Goal: Information Seeking & Learning: Find specific fact

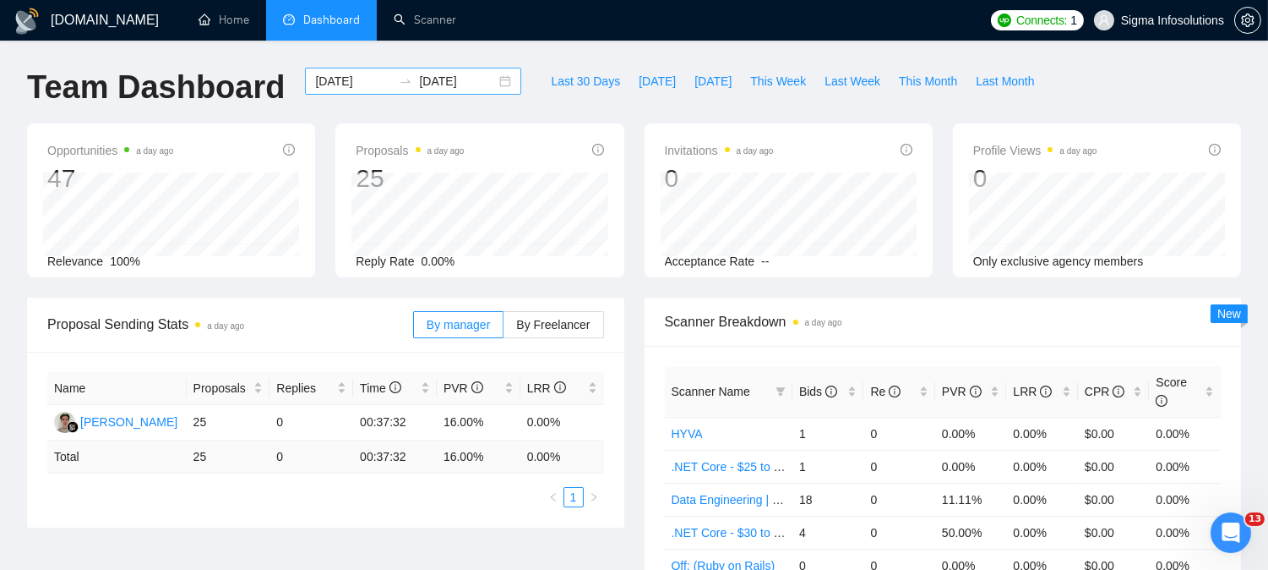
click at [340, 85] on input "[DATE]" at bounding box center [353, 81] width 77 height 19
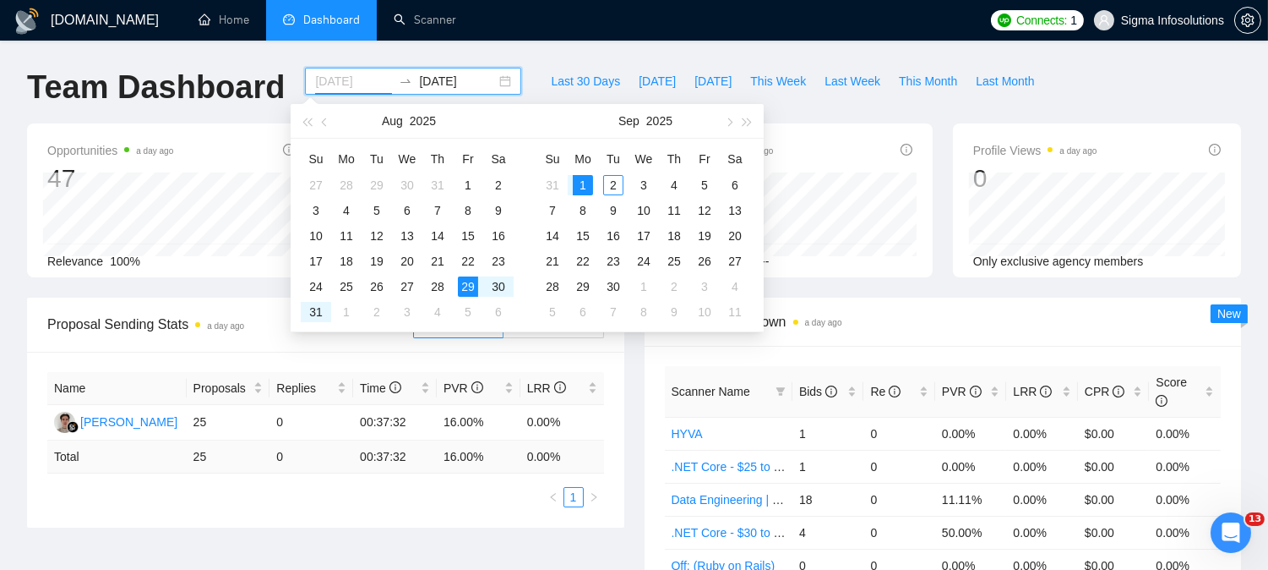
type input "[DATE]"
click at [584, 183] on div "1" at bounding box center [583, 185] width 20 height 20
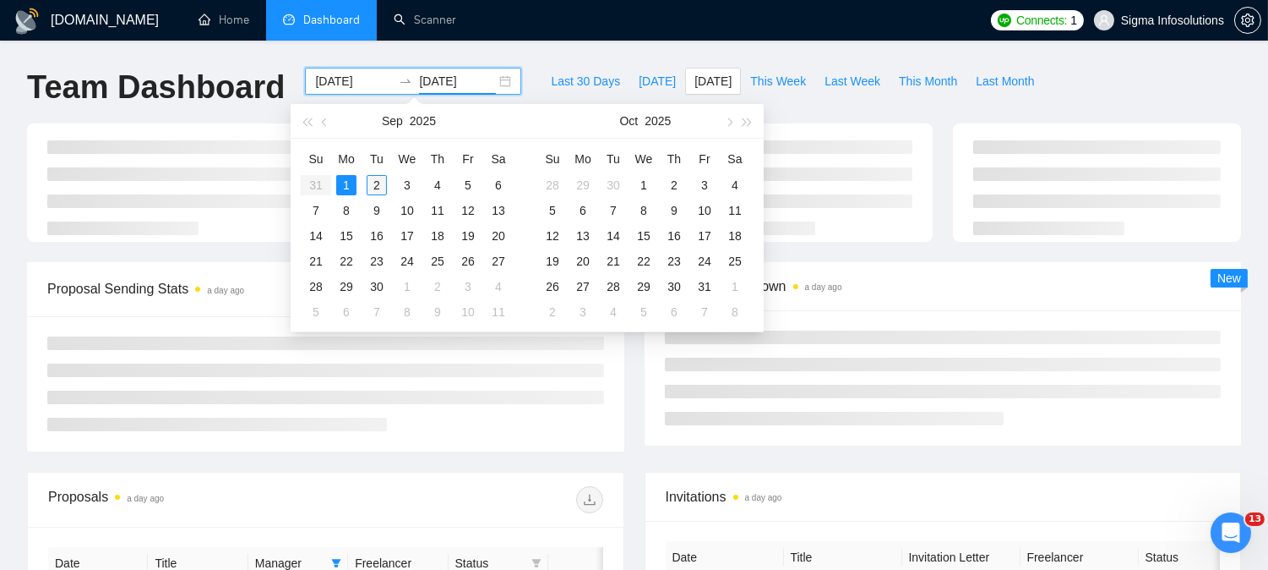
click at [383, 176] on div "2" at bounding box center [377, 185] width 20 height 20
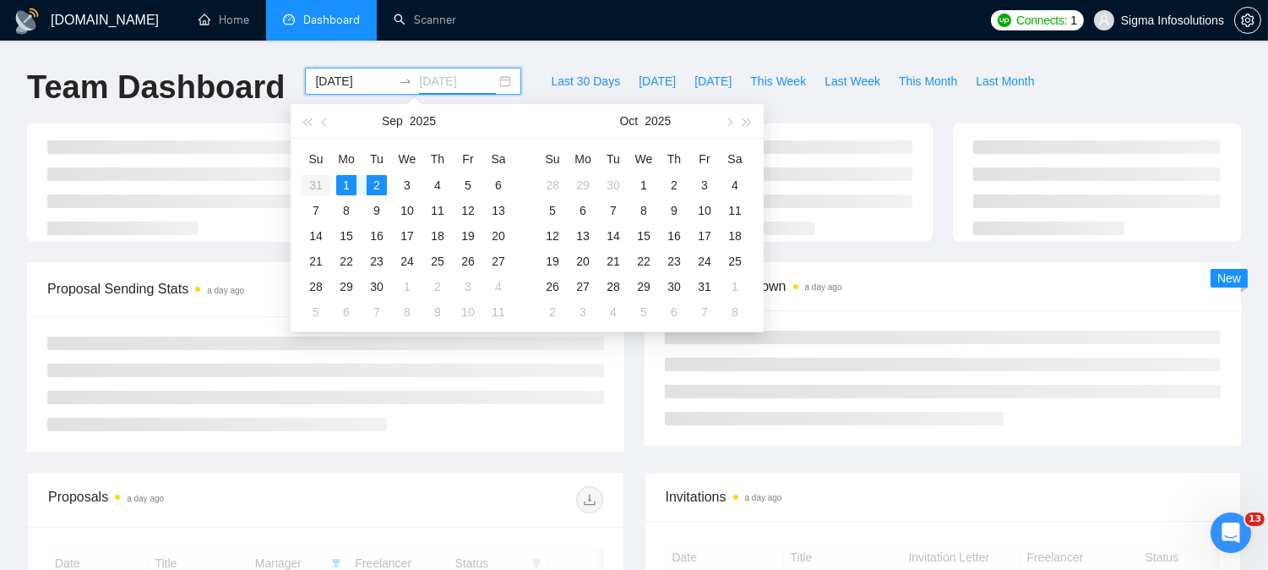
type input "[DATE]"
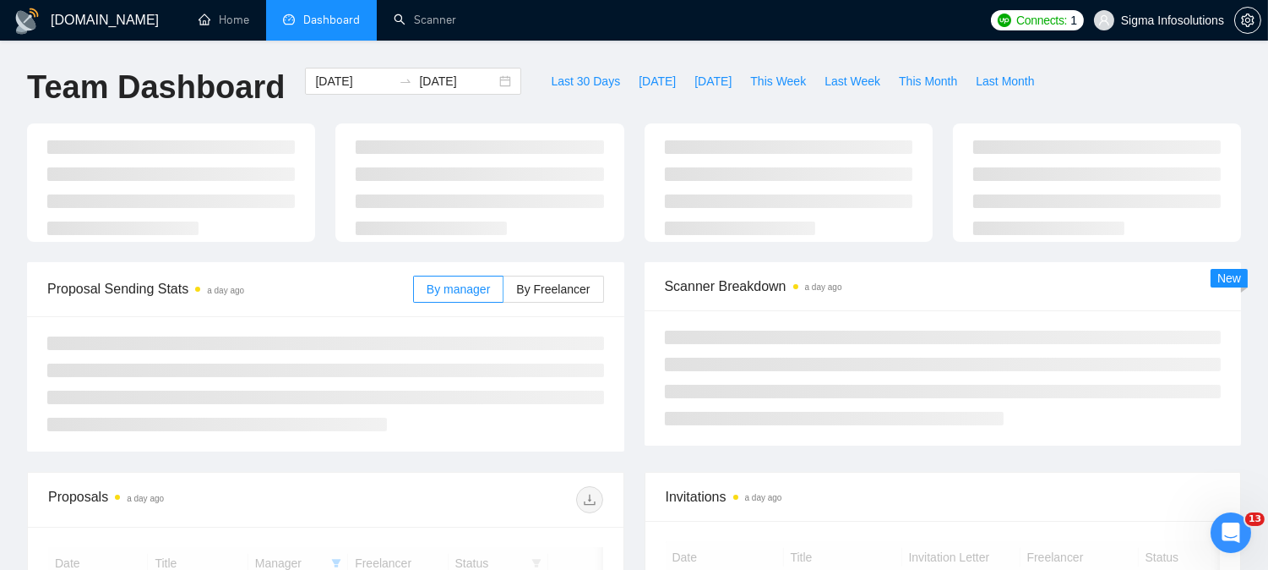
click at [224, 61] on div "[DOMAIN_NAME] Home Dashboard Scanner Connects: 1 Sigma Infosolutions Team Dashb…" at bounding box center [634, 570] width 1268 height 1140
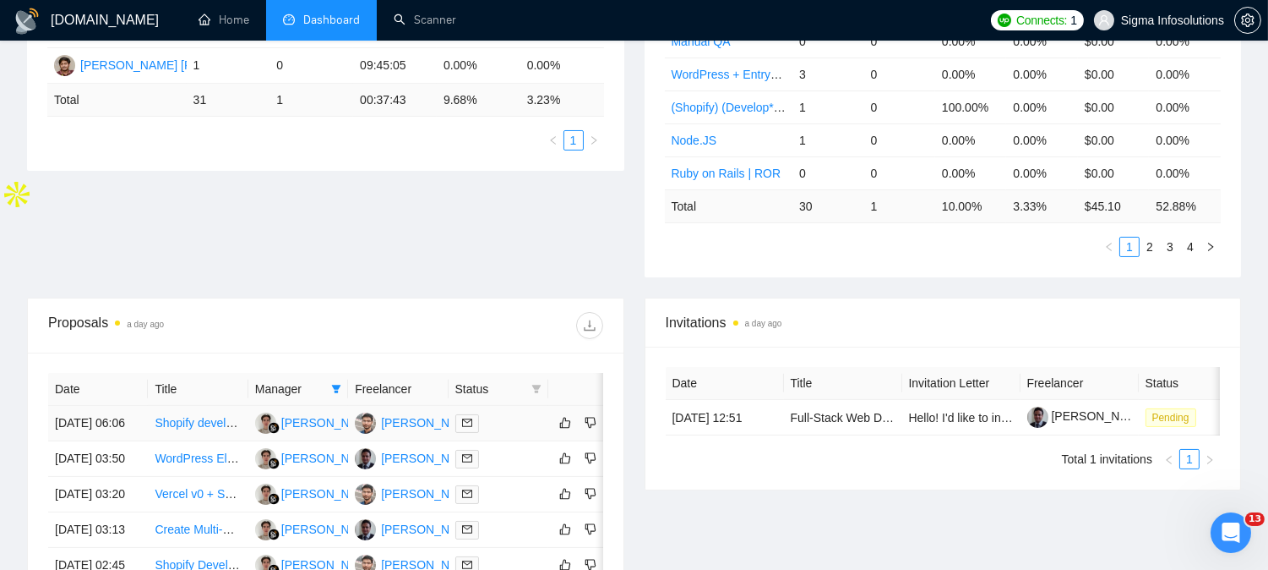
scroll to position [469, 0]
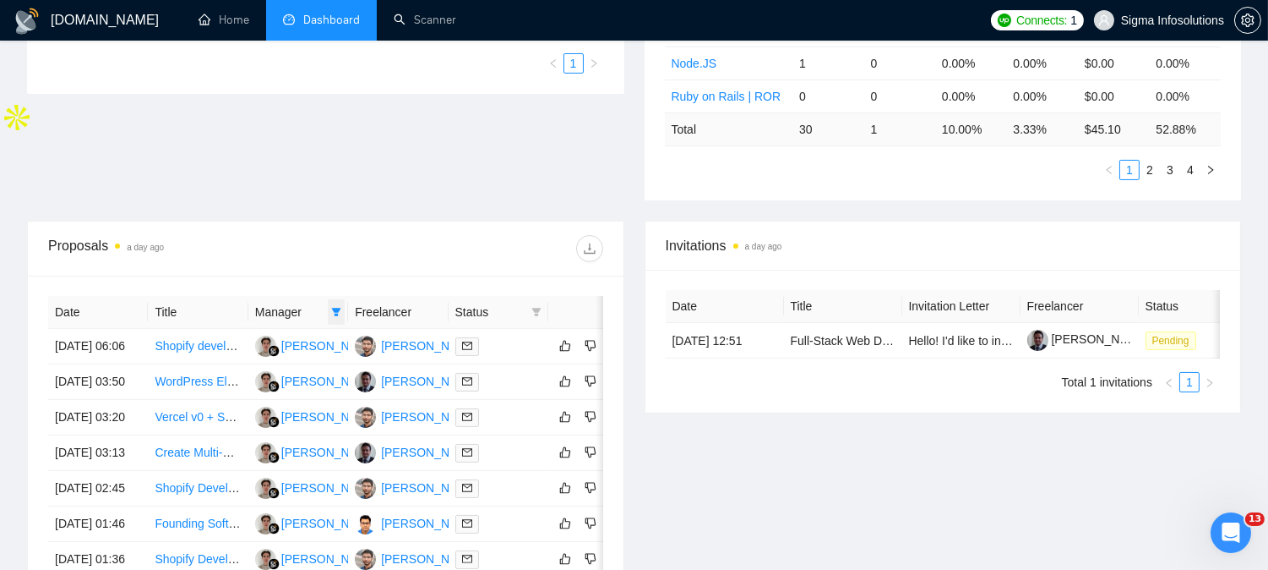
click at [334, 308] on icon "filter" at bounding box center [336, 312] width 9 height 8
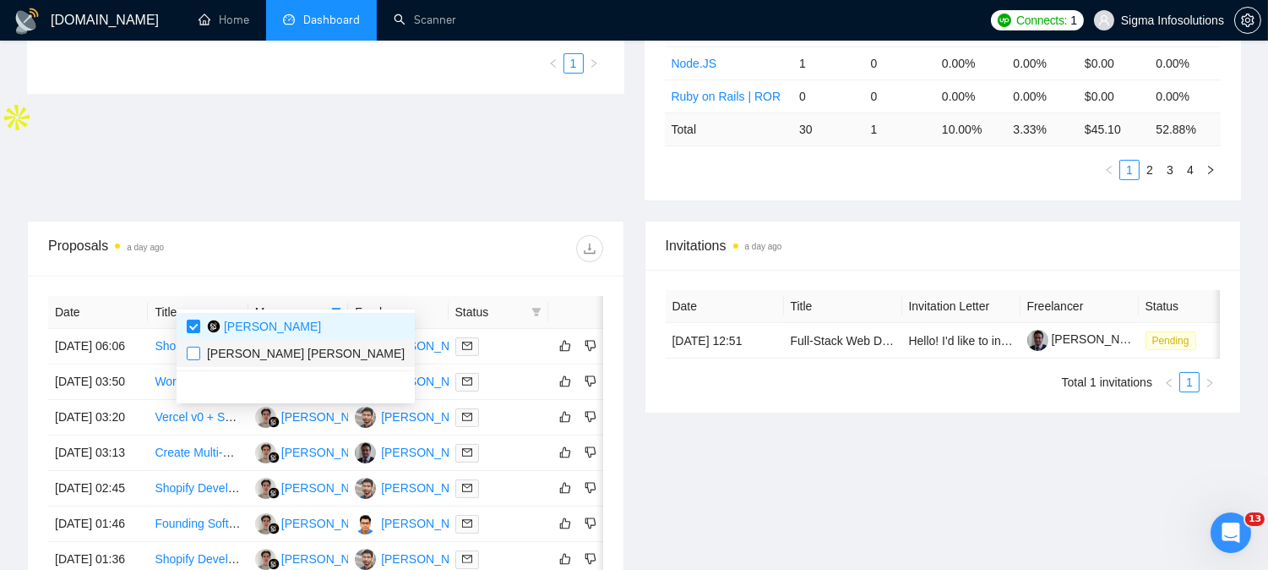
click at [195, 355] on input "checkbox" at bounding box center [194, 353] width 14 height 14
checkbox input "true"
click at [366, 235] on div at bounding box center [463, 248] width 277 height 27
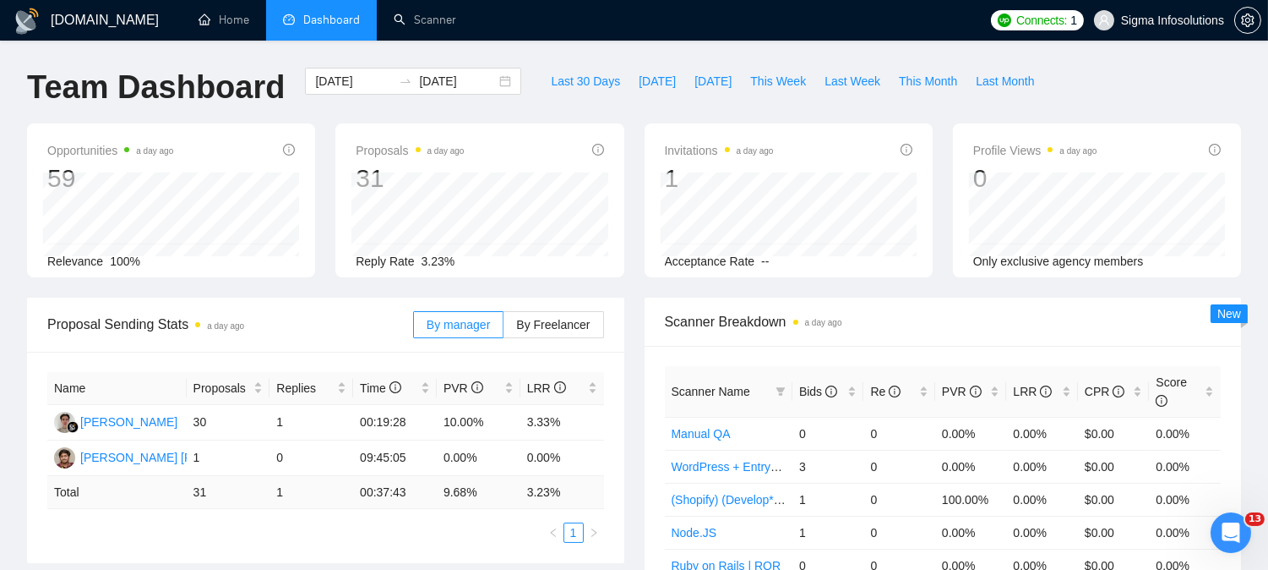
click at [832, 37] on ul "Home Dashboard Scanner" at bounding box center [579, 20] width 806 height 41
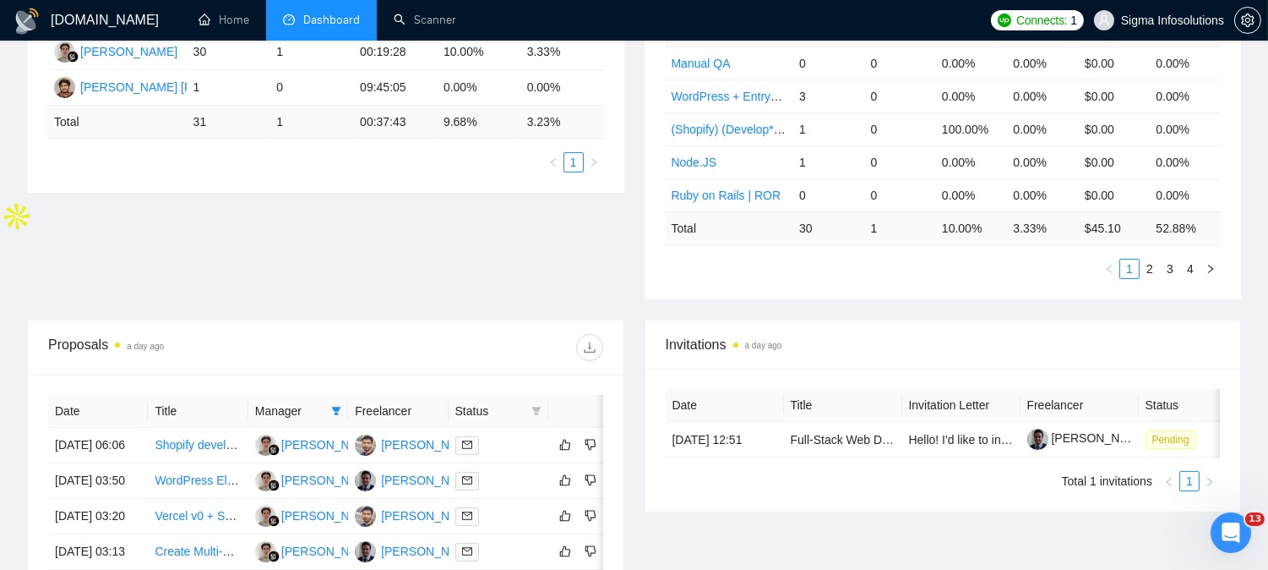
scroll to position [375, 0]
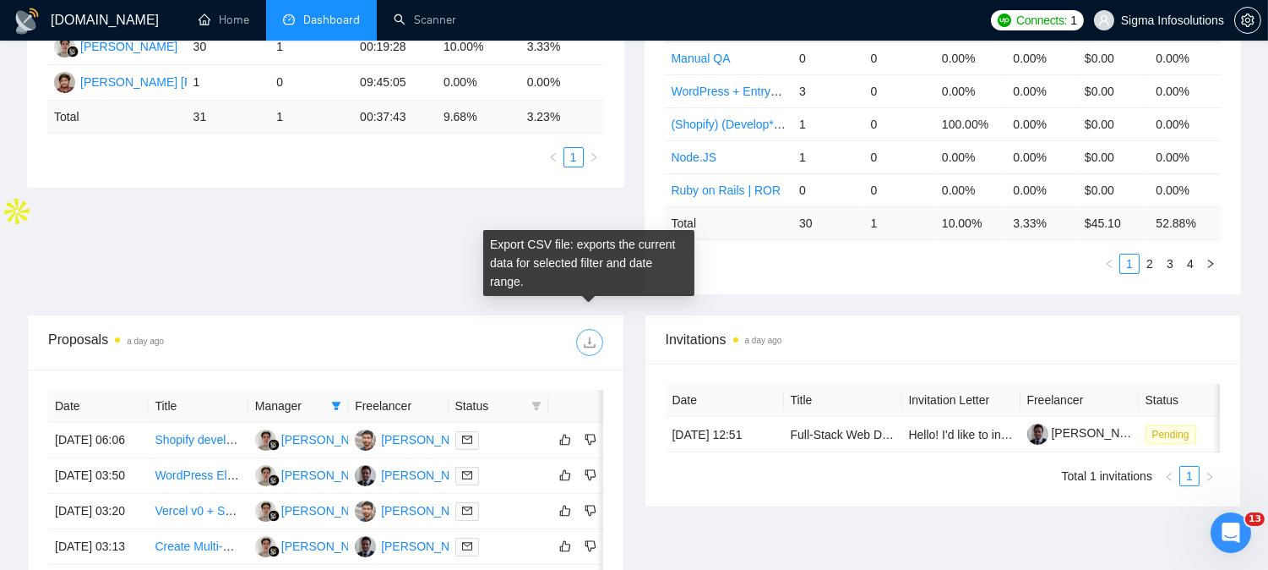
click at [588, 329] on button "button" at bounding box center [589, 342] width 27 height 27
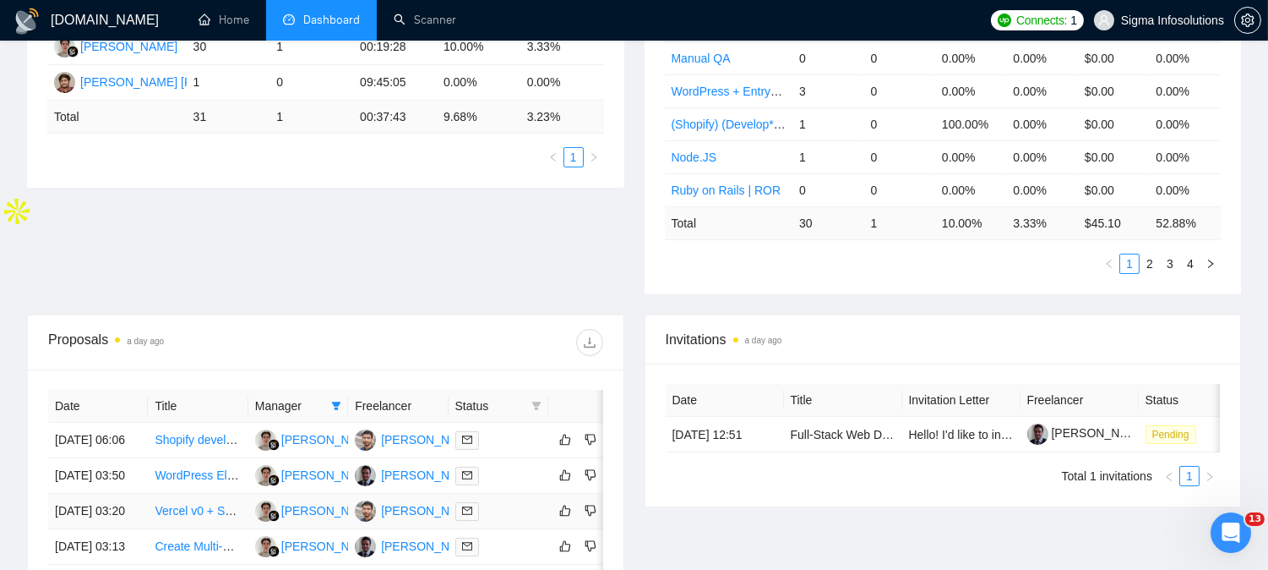
scroll to position [563, 0]
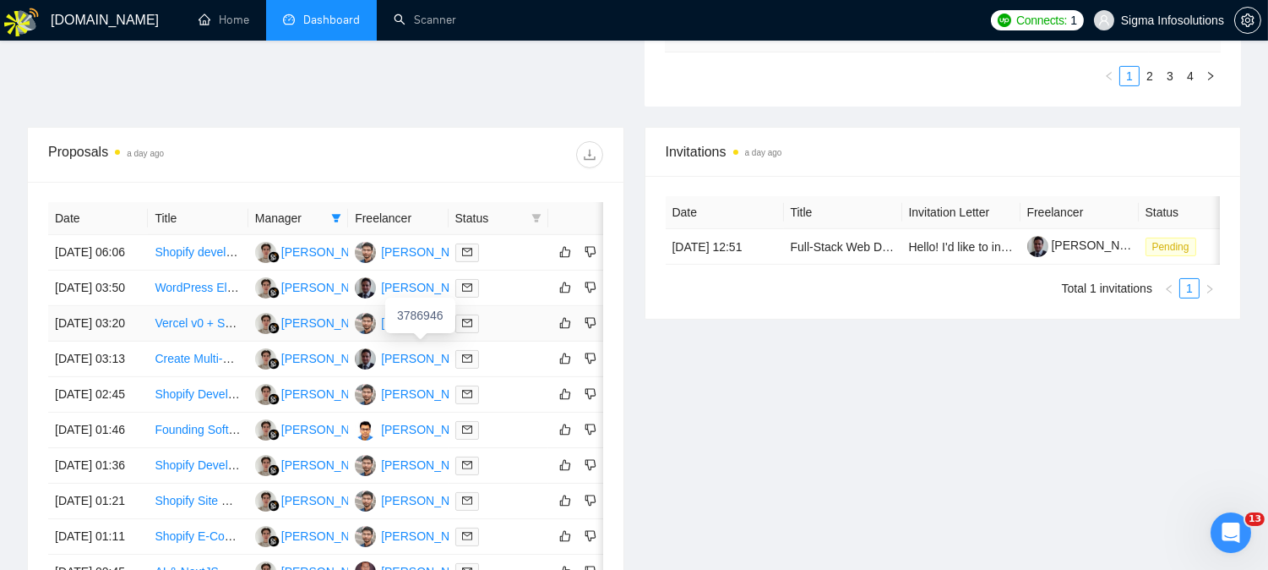
click at [468, 328] on icon "mail" at bounding box center [467, 323] width 10 height 10
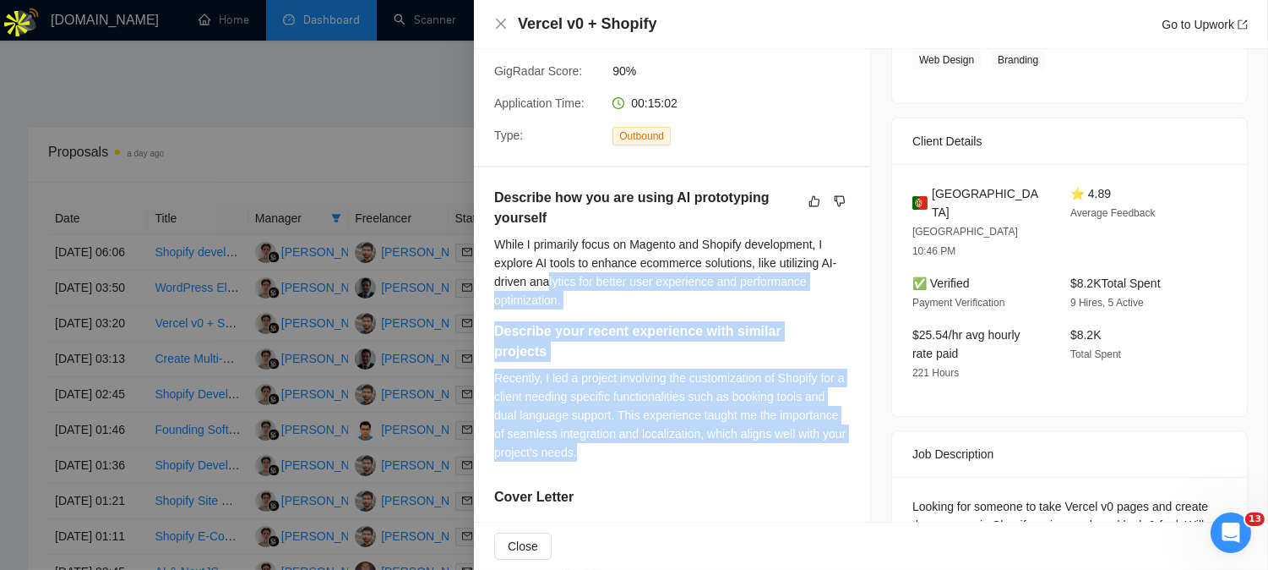
scroll to position [188, 0]
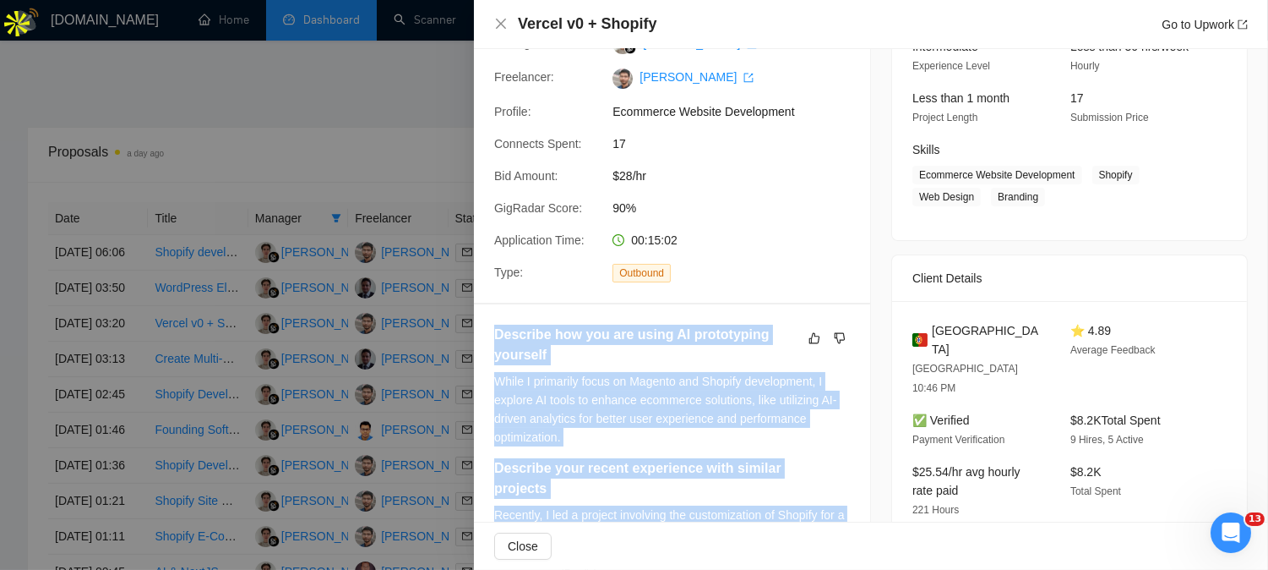
drag, startPoint x: 614, startPoint y: 412, endPoint x: 491, endPoint y: 340, distance: 142.8
copy div "Describe how you are using AI prototyping yourself While I primarily focus on M…"
click at [499, 19] on icon "close" at bounding box center [501, 24] width 14 height 14
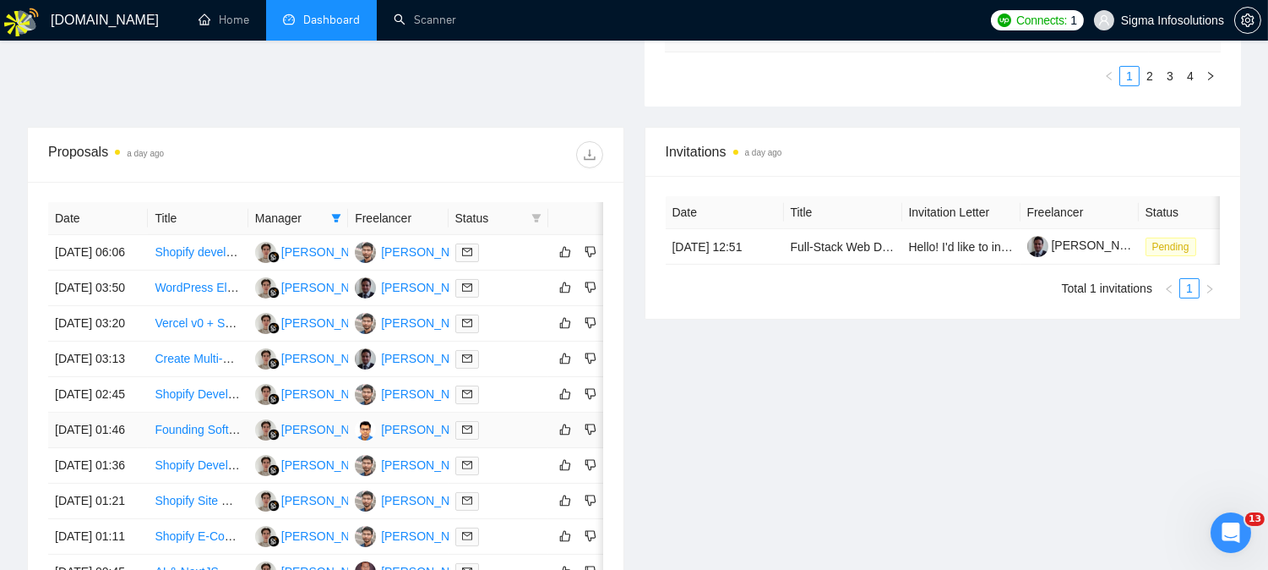
scroll to position [750, 0]
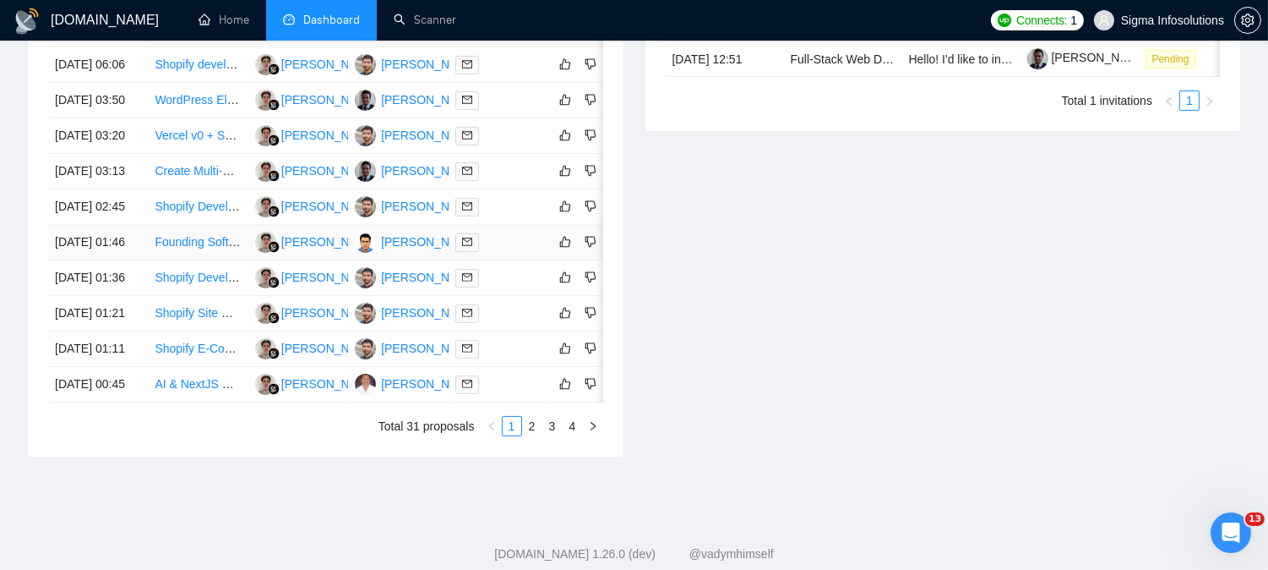
click at [470, 247] on icon "mail" at bounding box center [467, 242] width 10 height 10
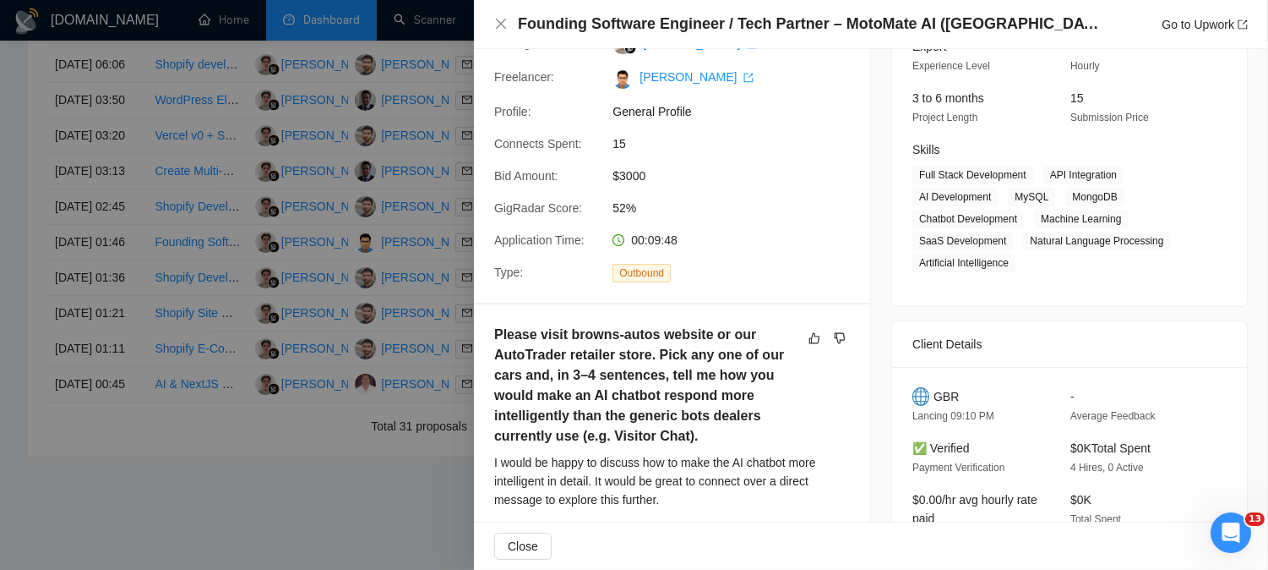
scroll to position [281, 0]
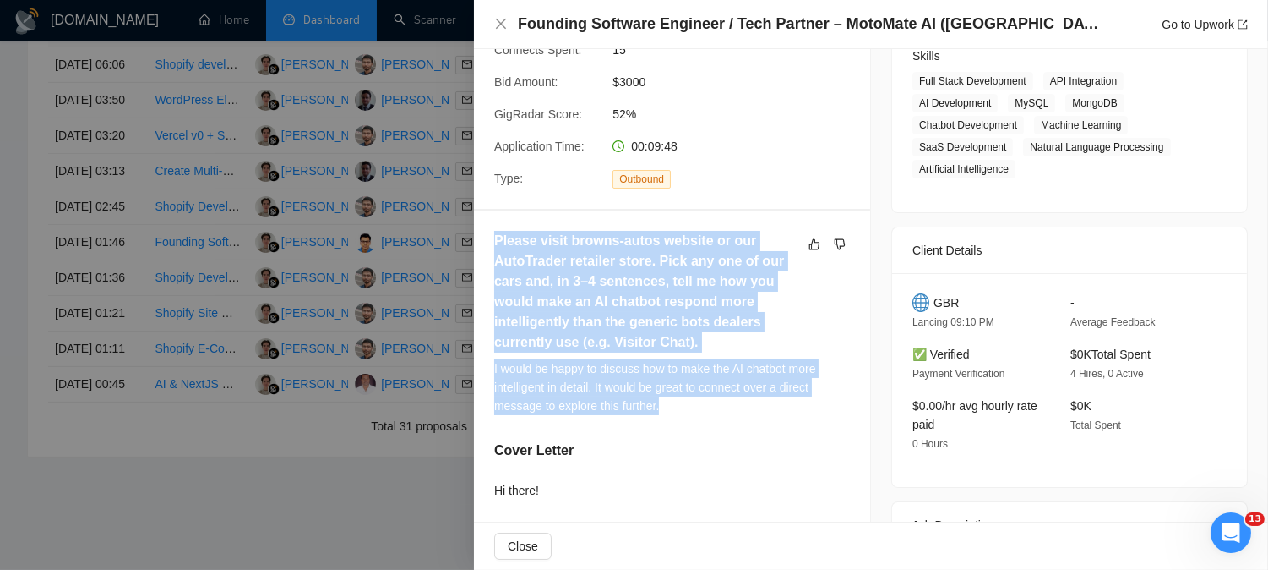
drag, startPoint x: 495, startPoint y: 245, endPoint x: 666, endPoint y: 408, distance: 236.1
click at [666, 408] on div "Please visit browns-autos website or our AutoTrader retailer store. Pick any on…" at bounding box center [672, 329] width 356 height 196
copy div "Please visit browns-autos website or our AutoTrader retailer store. Pick any on…"
click at [499, 24] on icon "close" at bounding box center [501, 24] width 14 height 14
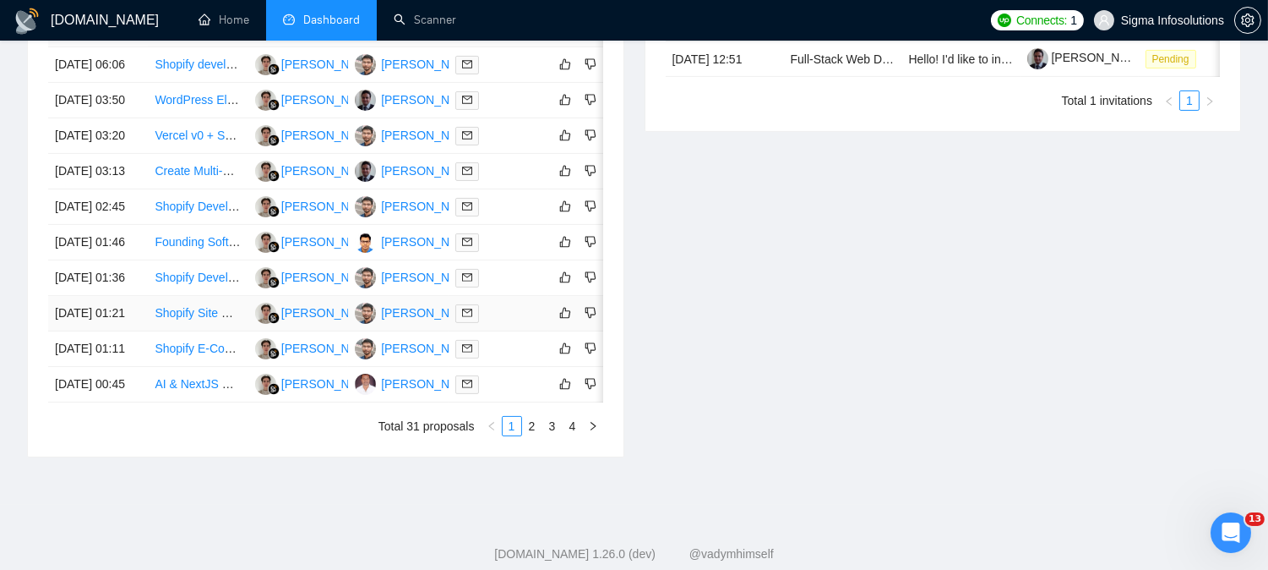
click at [470, 318] on icon "mail" at bounding box center [467, 313] width 10 height 10
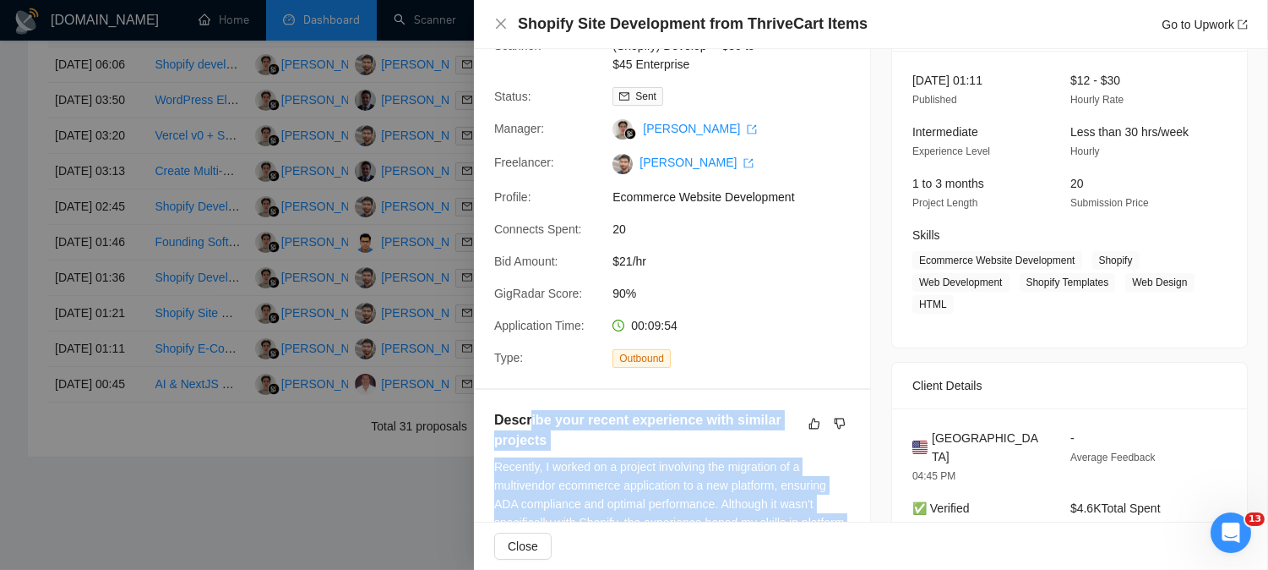
scroll to position [94, 0]
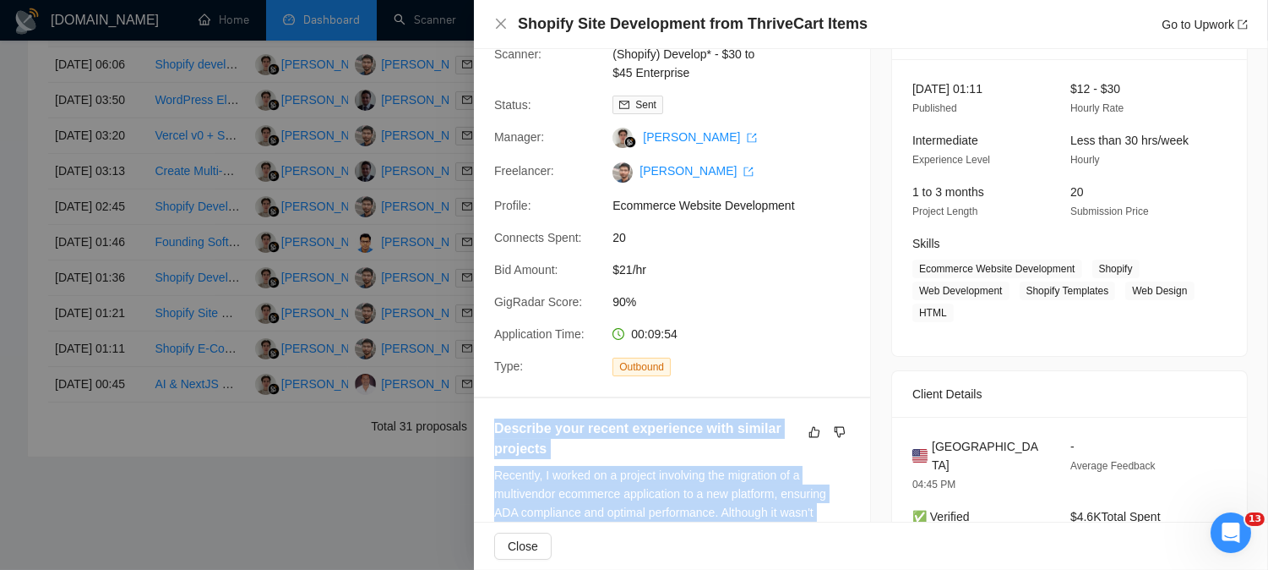
drag, startPoint x: 575, startPoint y: 441, endPoint x: 494, endPoint y: 429, distance: 82.0
click at [494, 429] on div "Describe your recent experience with similar projects Recently, I worked on a p…" at bounding box center [672, 522] width 356 height 208
copy div "Describe your recent experience with similar projects Recently, I worked on a p…"
click at [504, 26] on icon "close" at bounding box center [501, 24] width 14 height 14
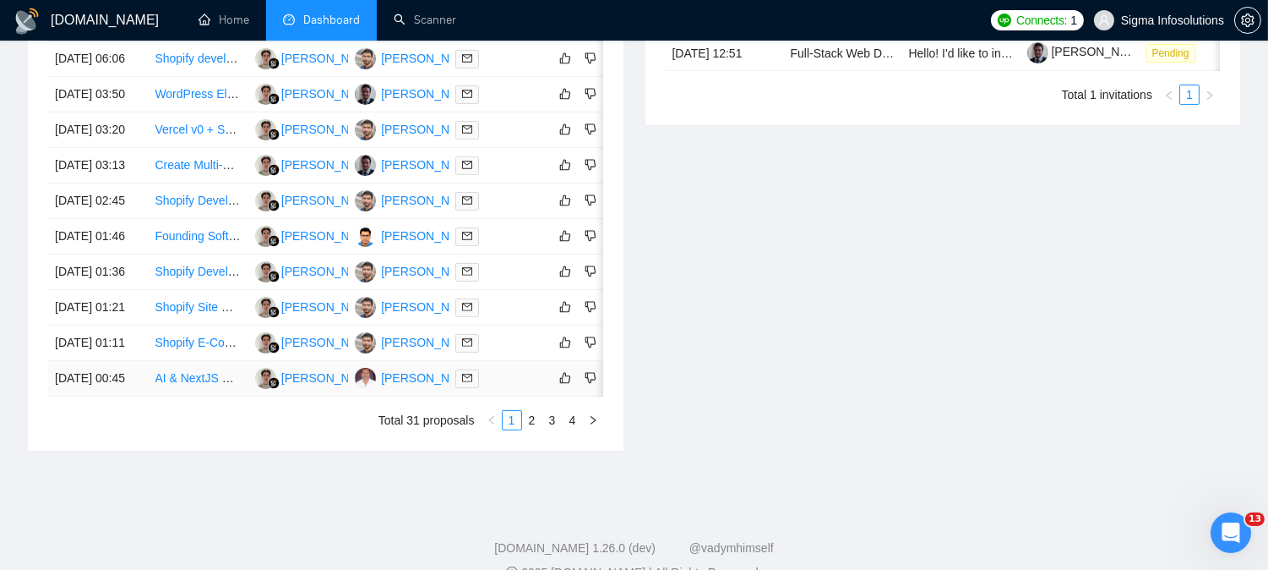
scroll to position [845, 0]
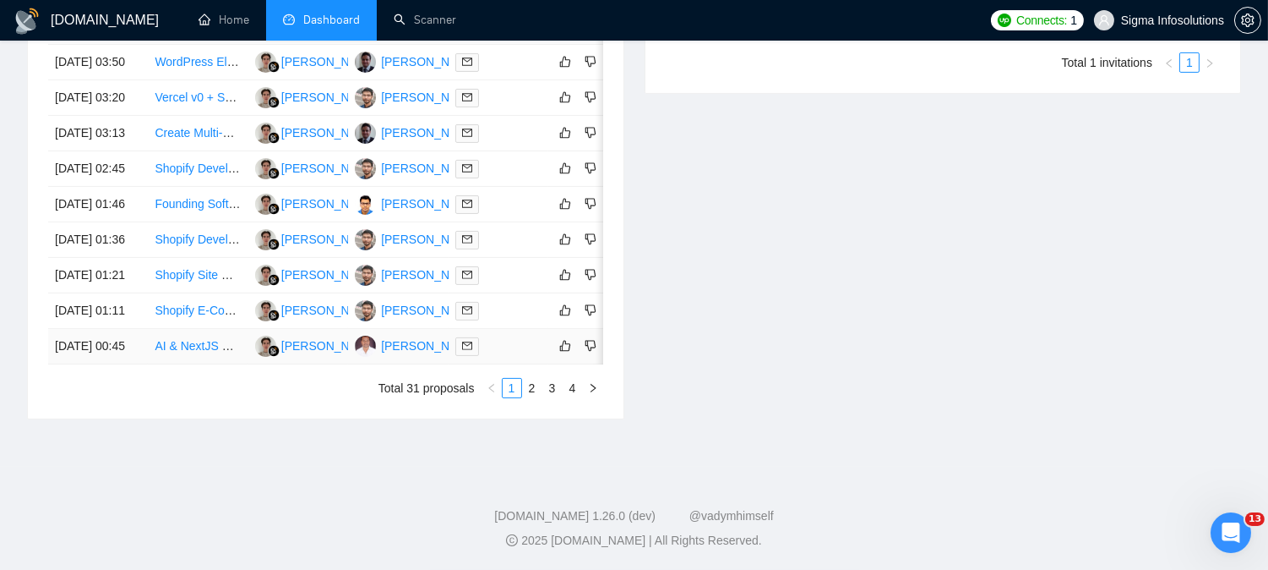
click at [466, 351] on icon "mail" at bounding box center [467, 346] width 10 height 10
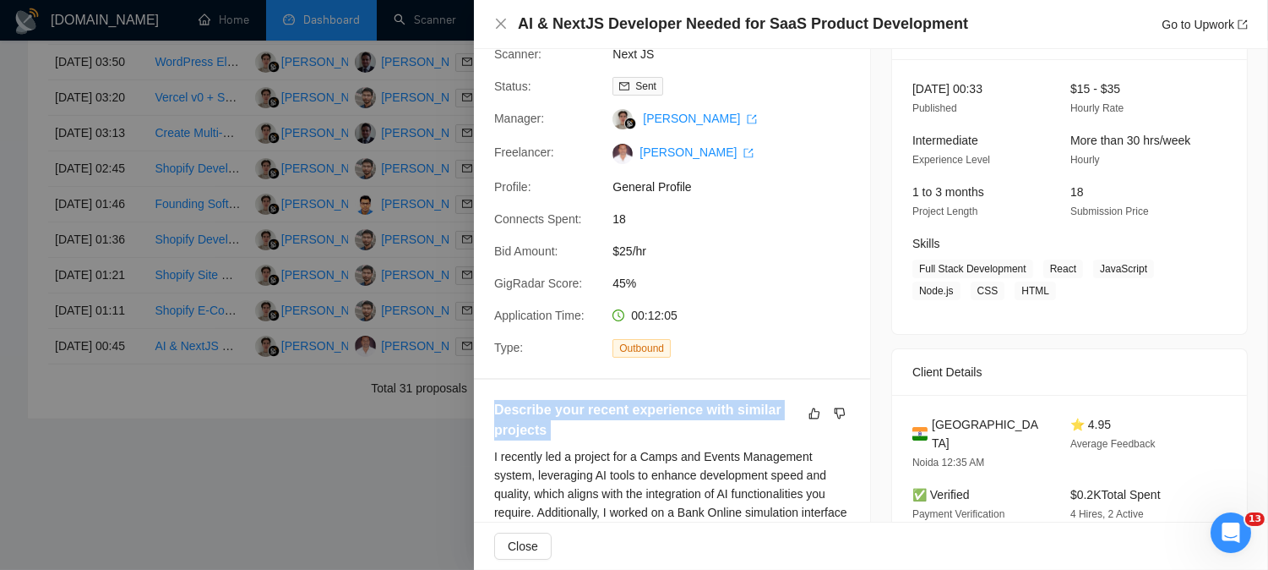
click at [670, 427] on h5 "Describe your recent experience with similar projects" at bounding box center [645, 420] width 303 height 41
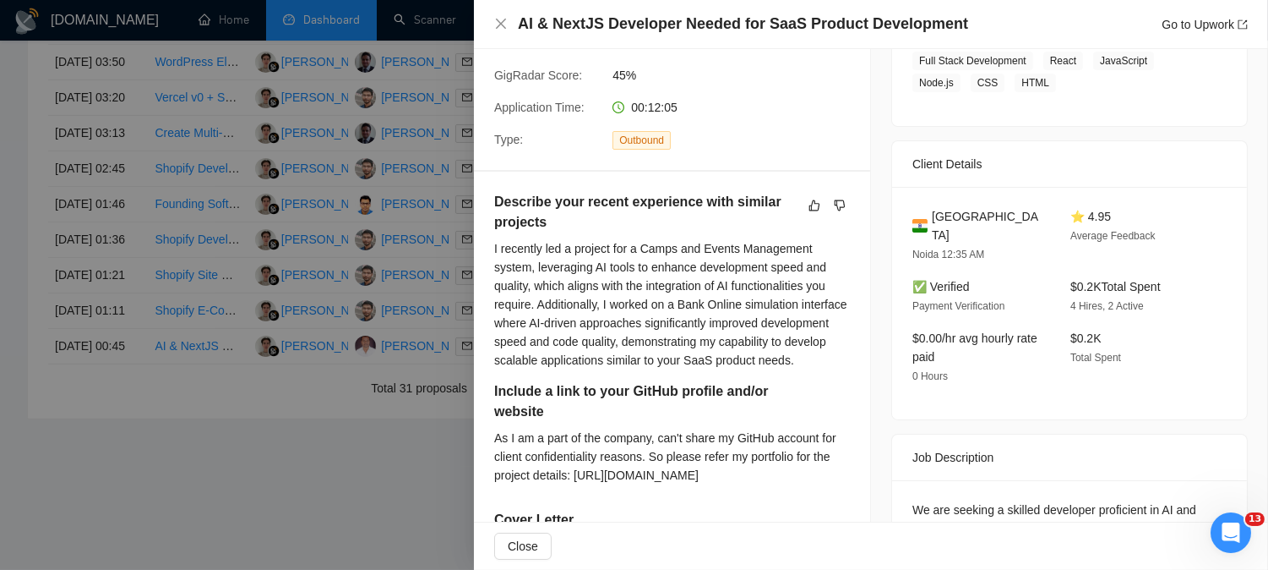
scroll to position [281, 0]
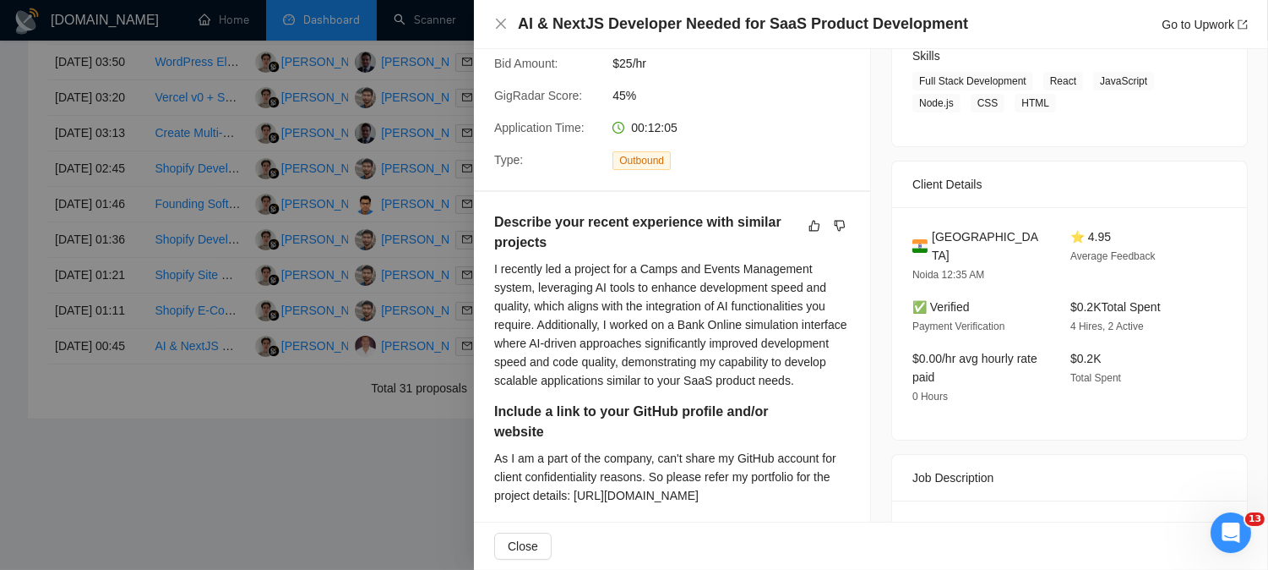
drag, startPoint x: 811, startPoint y: 347, endPoint x: 488, endPoint y: 230, distance: 343.5
click at [494, 19] on icon "close" at bounding box center [501, 24] width 14 height 14
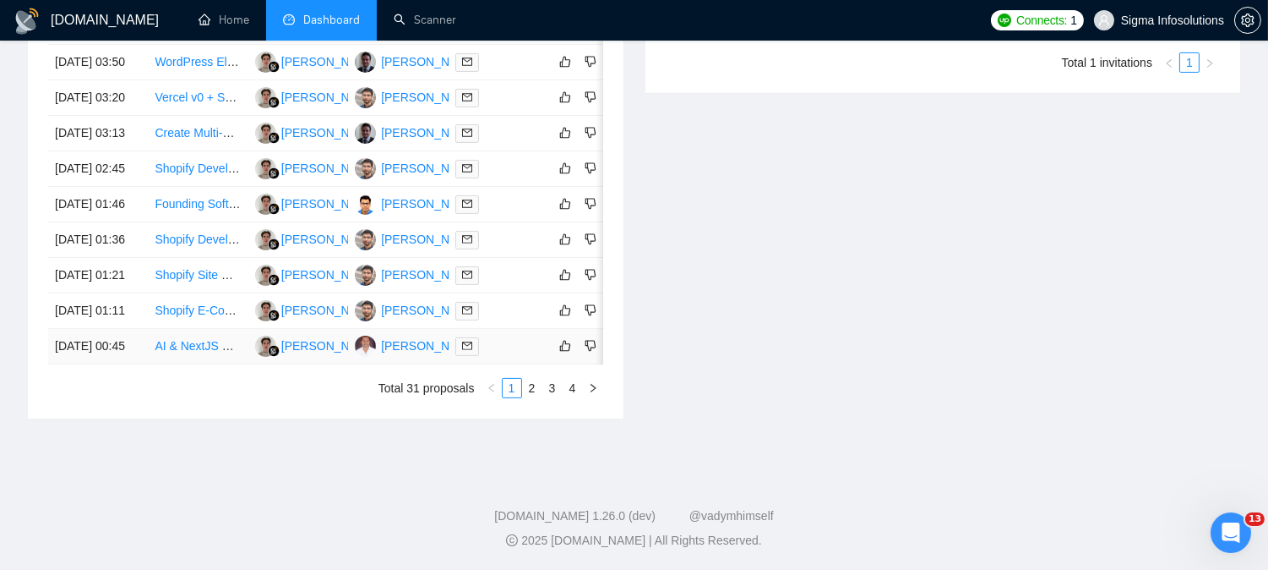
scroll to position [944, 0]
click at [529, 390] on link "2" at bounding box center [532, 388] width 19 height 19
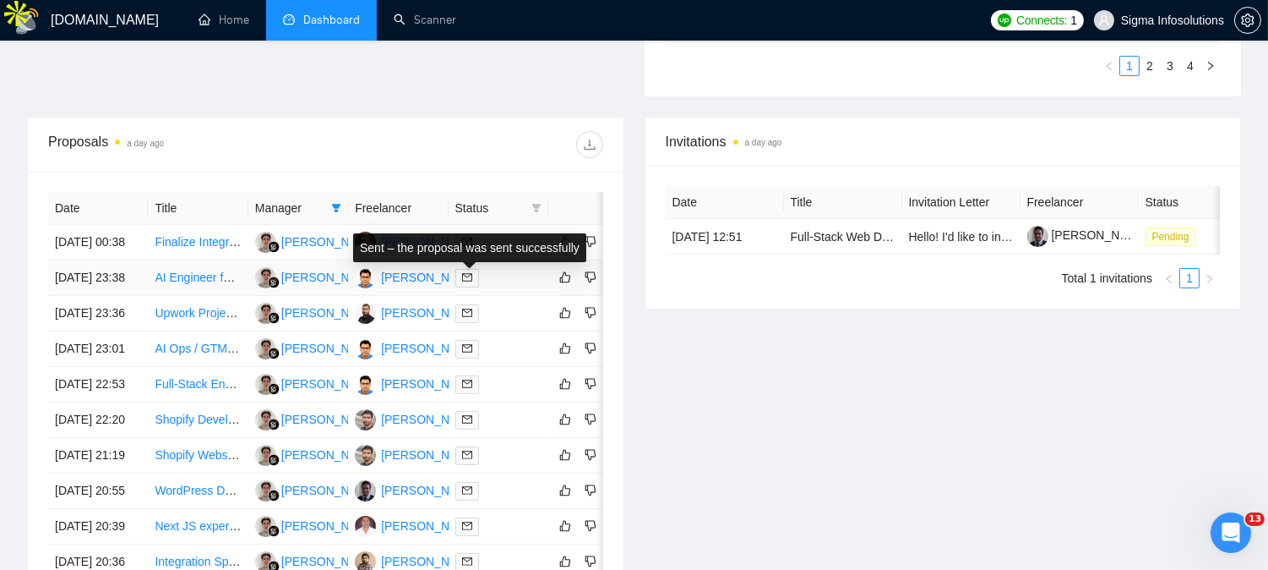
click at [465, 274] on span at bounding box center [467, 278] width 24 height 19
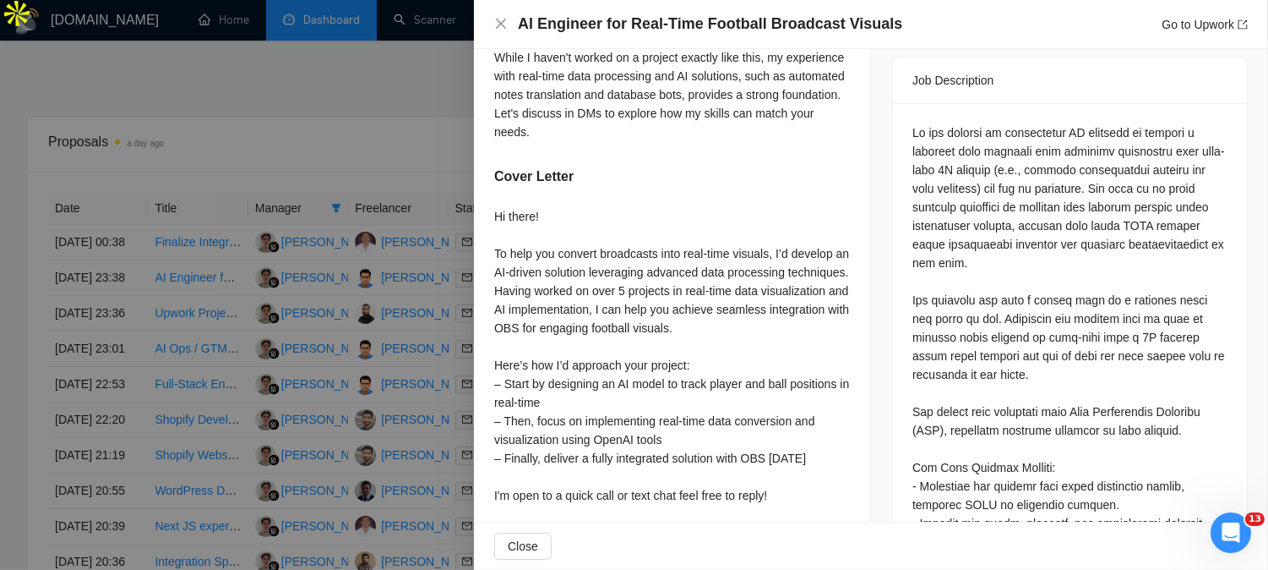
scroll to position [586, 0]
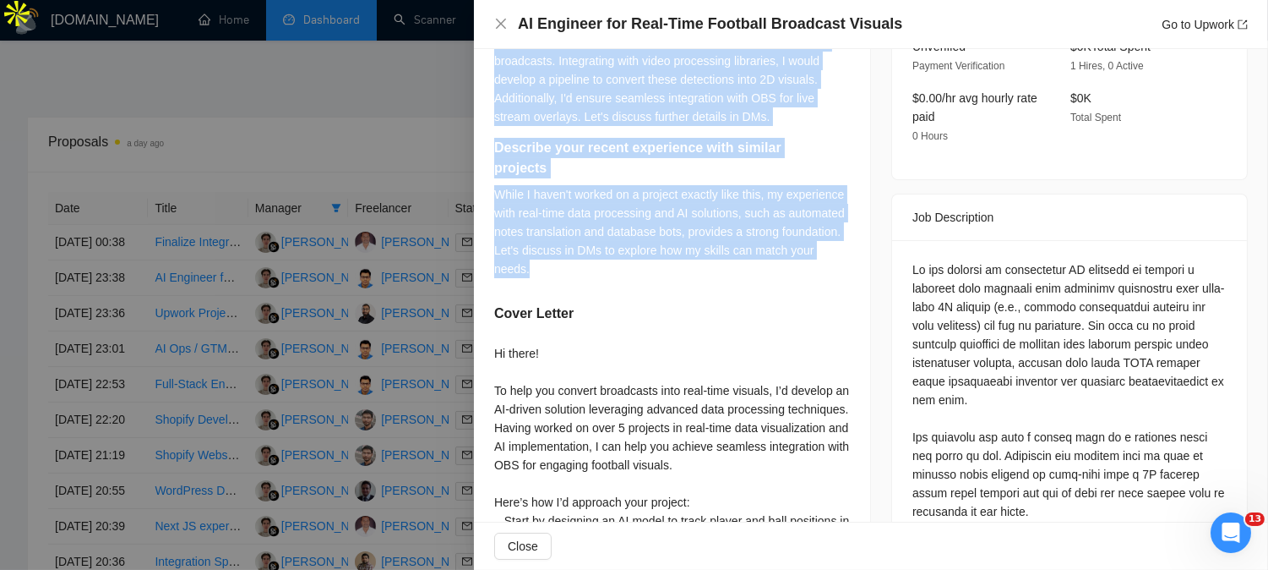
drag, startPoint x: 499, startPoint y: 243, endPoint x: 632, endPoint y: 275, distance: 137.1
click at [632, 275] on div "We want to create a system that converts live football broadcasts into copyrigh…" at bounding box center [672, 107] width 356 height 363
copy div "We want to create a system that converts live football broadcasts into copyrigh…"
click at [496, 23] on icon "close" at bounding box center [501, 24] width 14 height 14
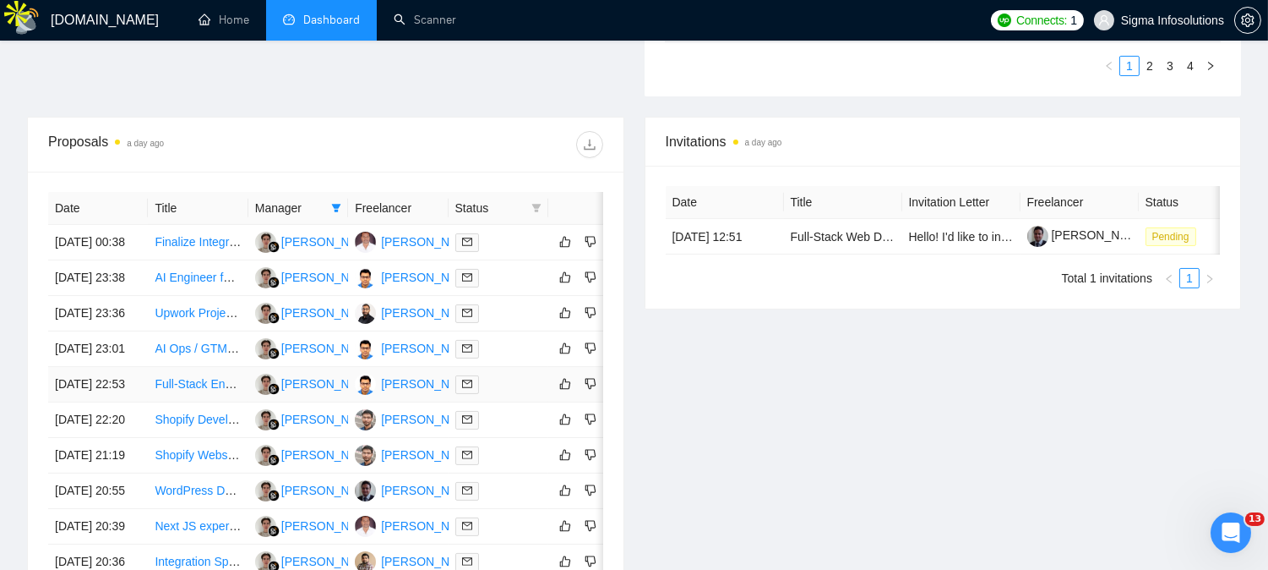
click at [461, 394] on span at bounding box center [467, 384] width 24 height 19
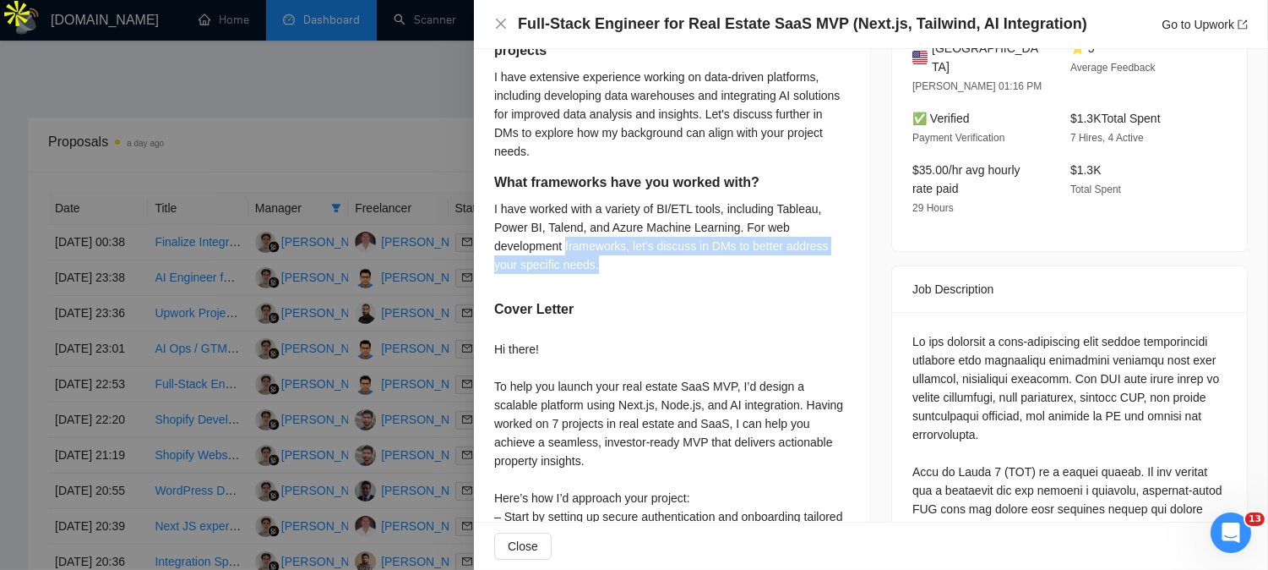
scroll to position [398, 0]
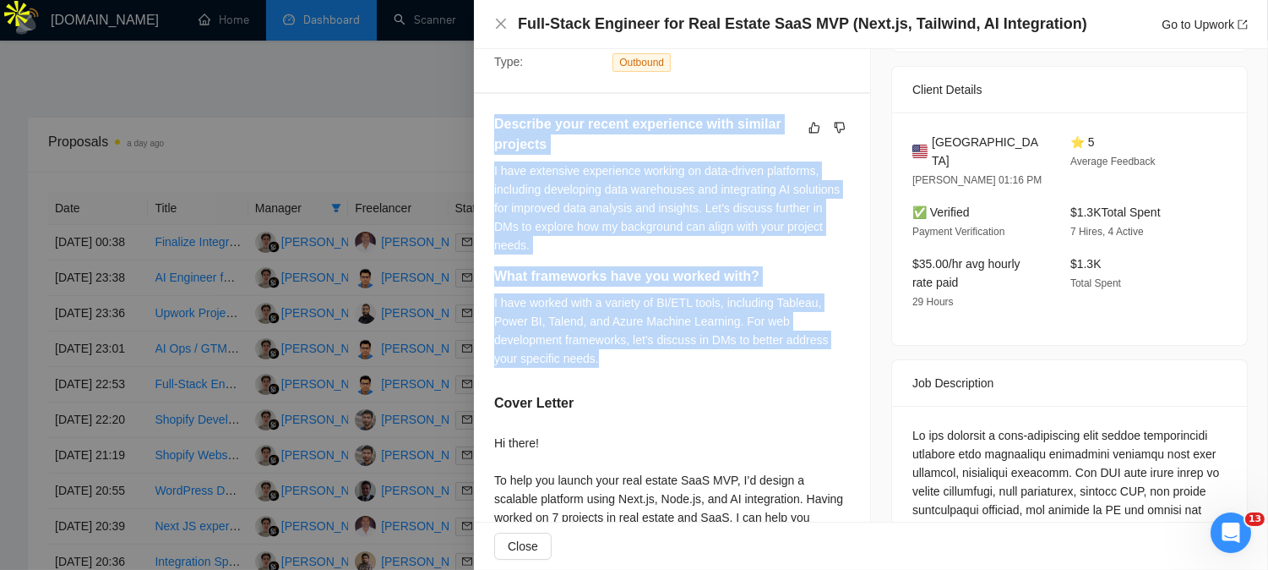
drag, startPoint x: 604, startPoint y: 272, endPoint x: 488, endPoint y: 125, distance: 187.7
click at [488, 125] on div "Describe your recent experience with similar projects I have extensive experien…" at bounding box center [672, 463] width 396 height 739
copy div "Describe your recent experience with similar projects I have extensive experien…"
click at [501, 23] on icon "close" at bounding box center [501, 24] width 10 height 10
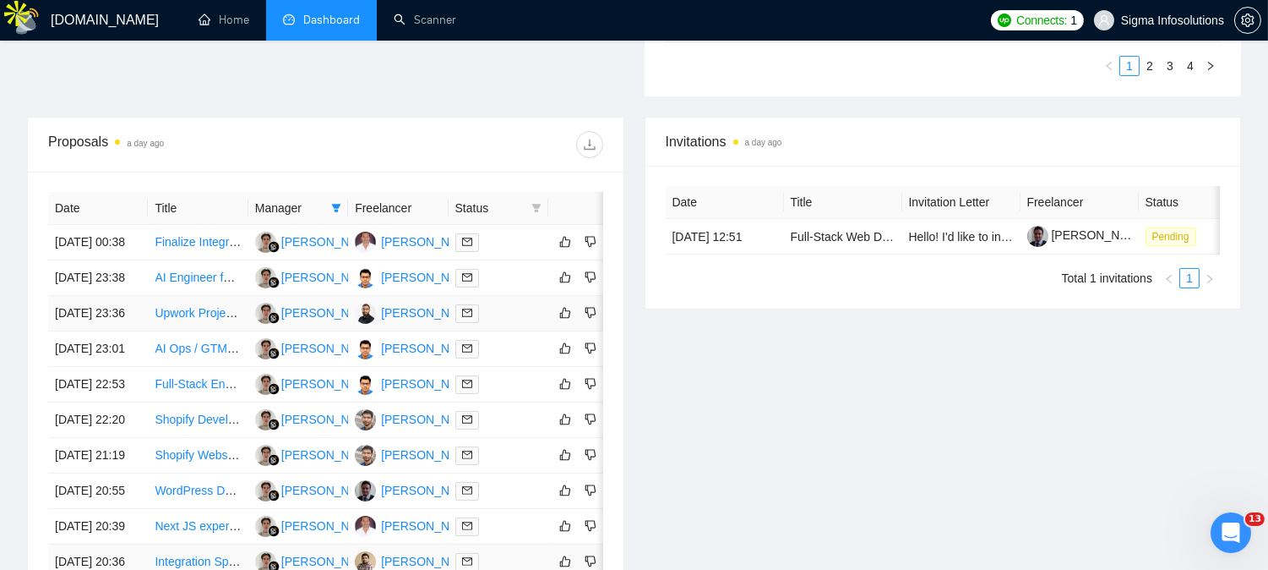
scroll to position [944, 0]
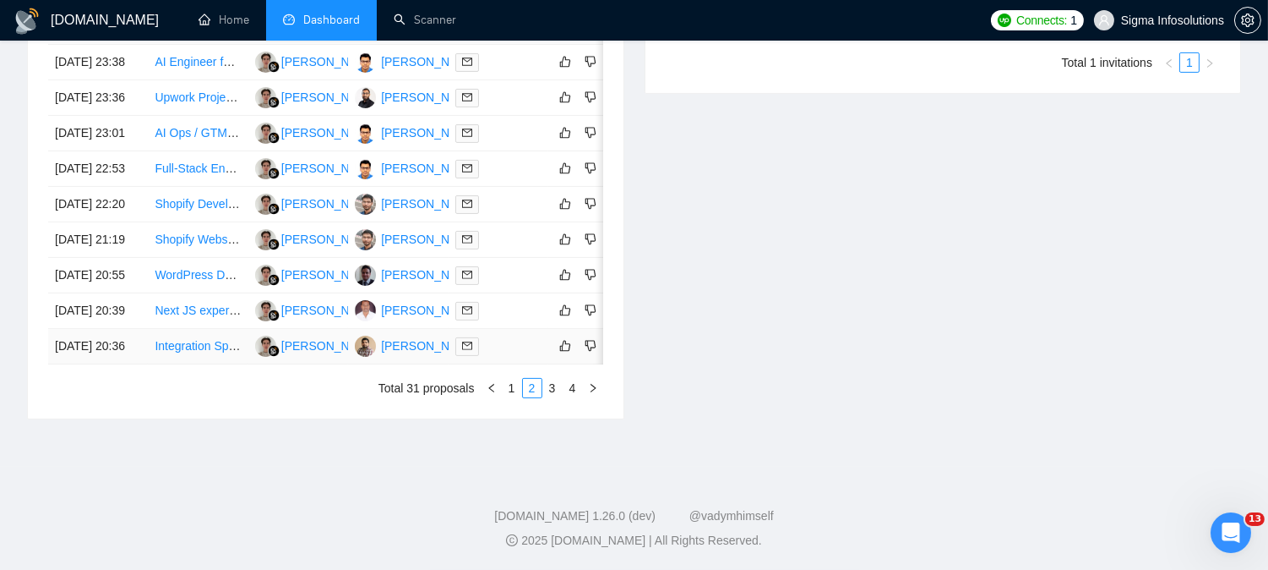
click at [466, 341] on icon "mail" at bounding box center [467, 346] width 10 height 10
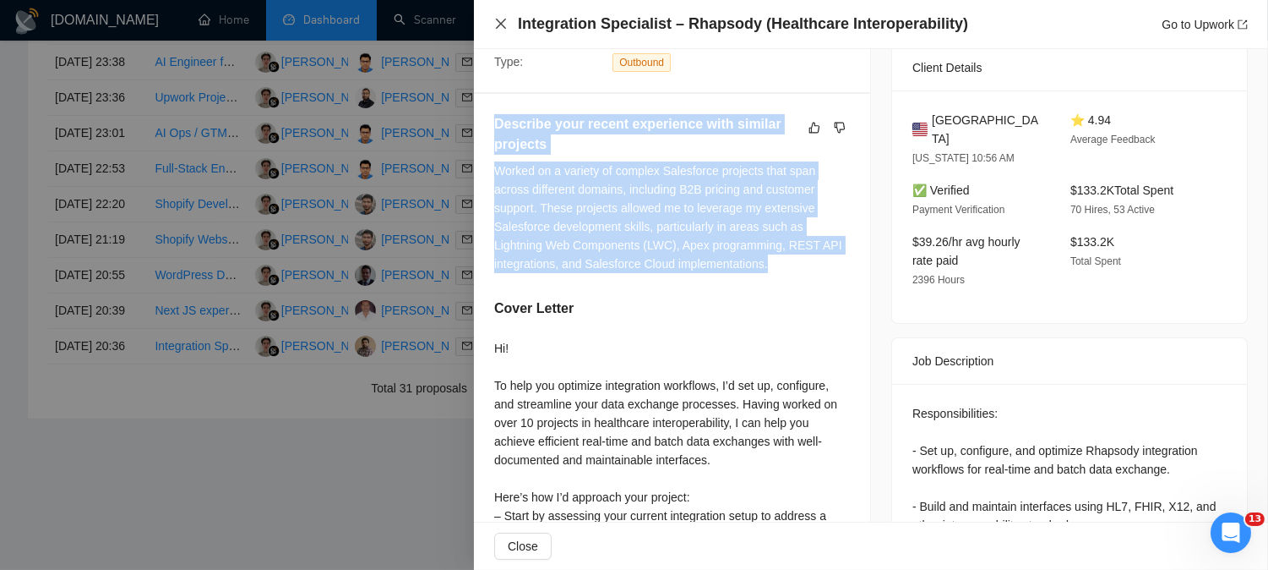
click at [497, 28] on icon "close" at bounding box center [501, 24] width 10 height 10
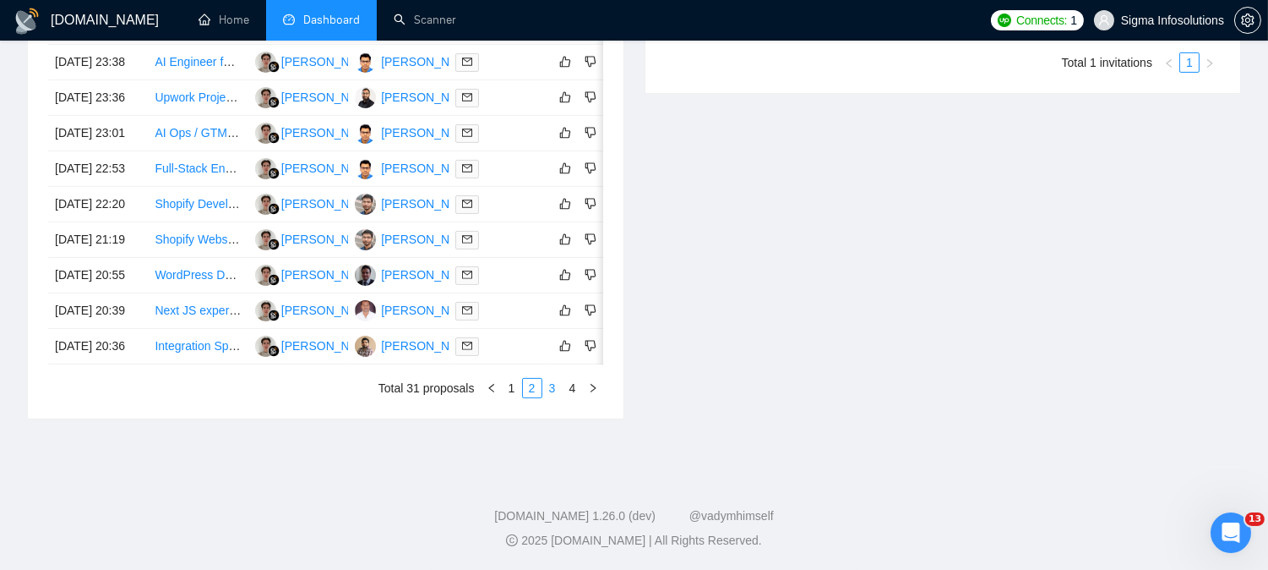
click at [559, 390] on link "3" at bounding box center [552, 388] width 19 height 19
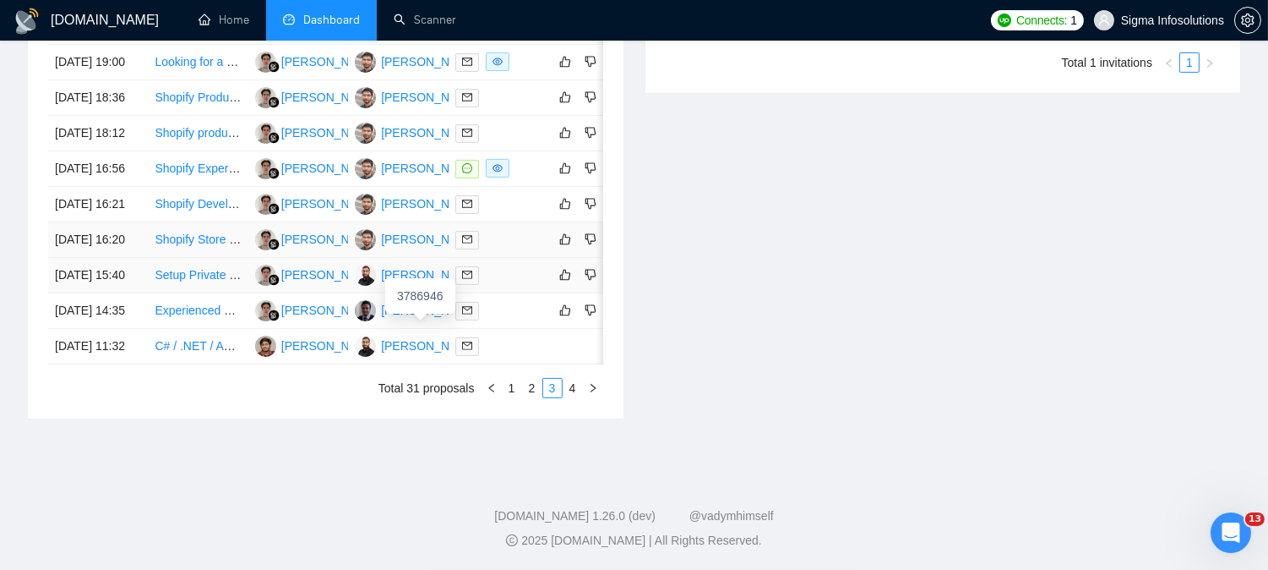
scroll to position [876, 0]
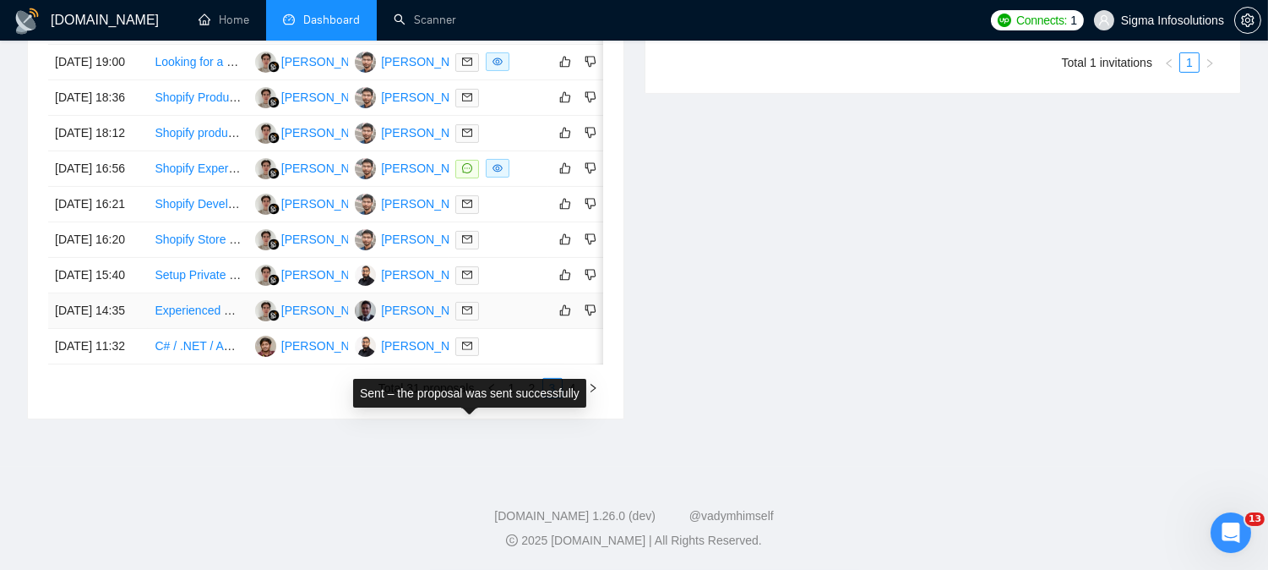
click at [470, 315] on icon "mail" at bounding box center [467, 310] width 10 height 10
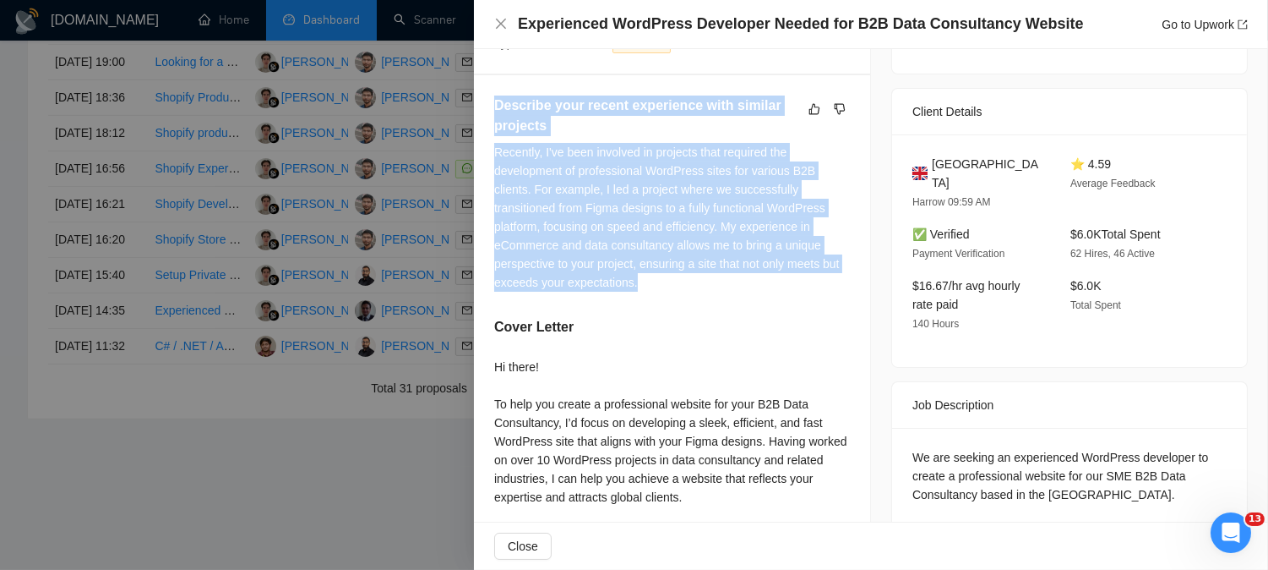
click at [602, 243] on div "Recently, I've been involved in projects that required the development of profe…" at bounding box center [672, 217] width 356 height 149
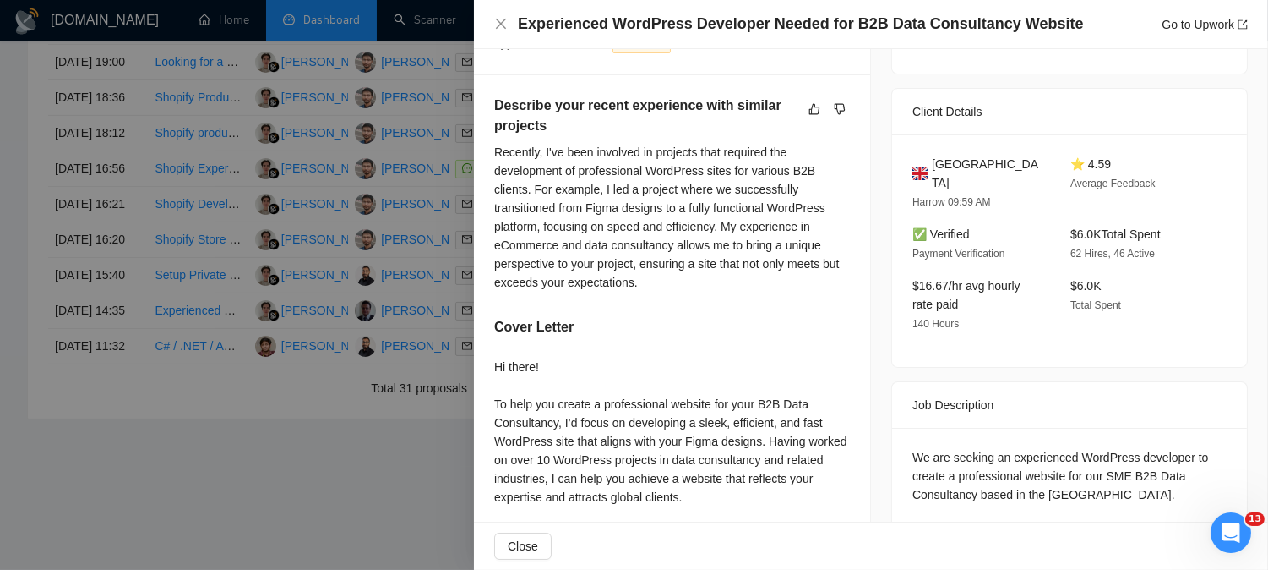
scroll to position [315, 0]
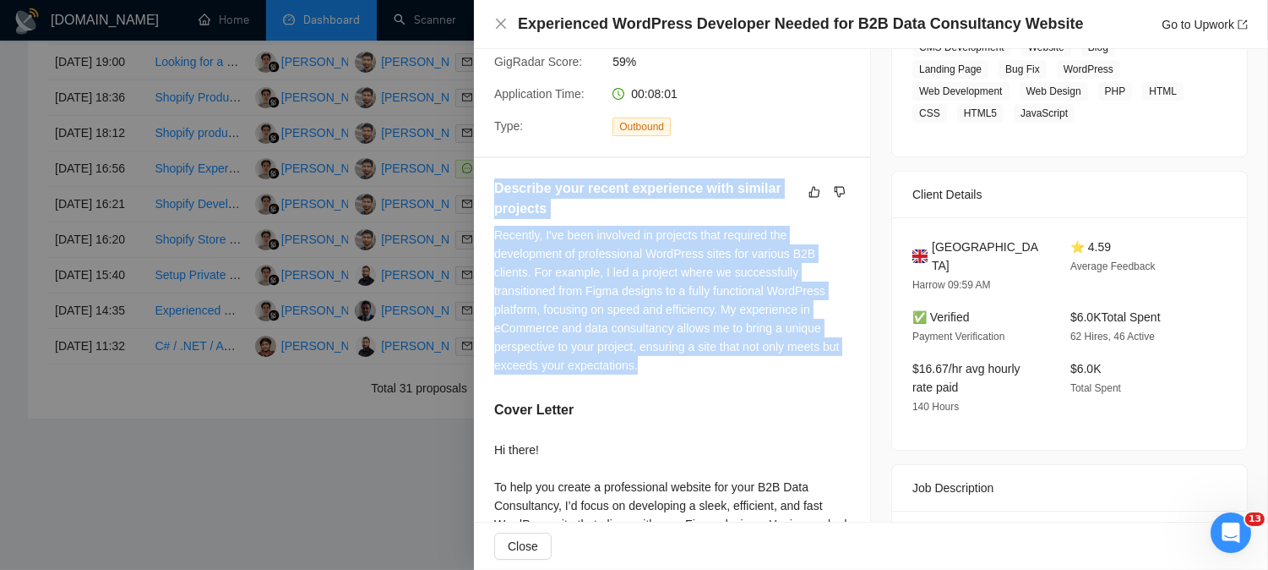
drag, startPoint x: 641, startPoint y: 368, endPoint x: 490, endPoint y: 199, distance: 226.2
click at [490, 199] on div "Describe your recent experience with similar projects Recently, I've been invol…" at bounding box center [672, 517] width 396 height 718
copy div "Describe your recent experience with similar projects Recently, I've been invol…"
click at [502, 20] on icon "close" at bounding box center [501, 24] width 14 height 14
